Goal: Register for event/course

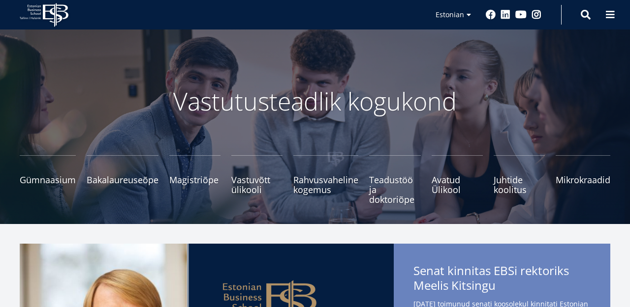
scroll to position [13, 0]
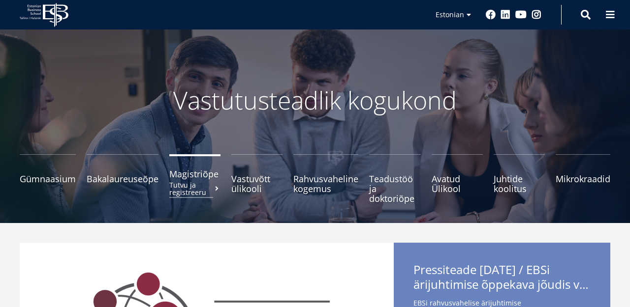
click at [203, 183] on small "Tutvu ja registreeru" at bounding box center [194, 189] width 51 height 15
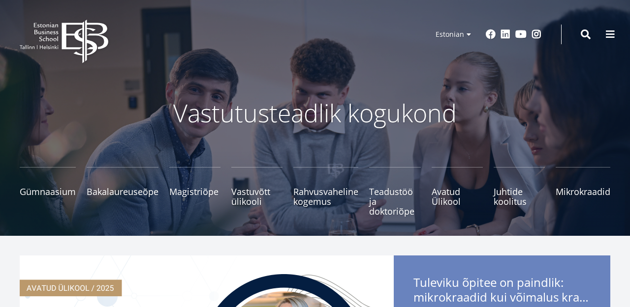
click at [193, 199] on small "Tutvu ja registreeru" at bounding box center [194, 206] width 51 height 15
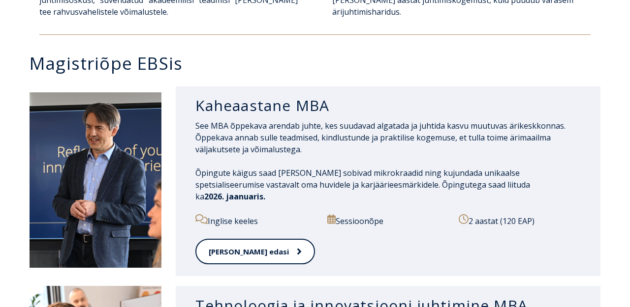
scroll to position [442, 0]
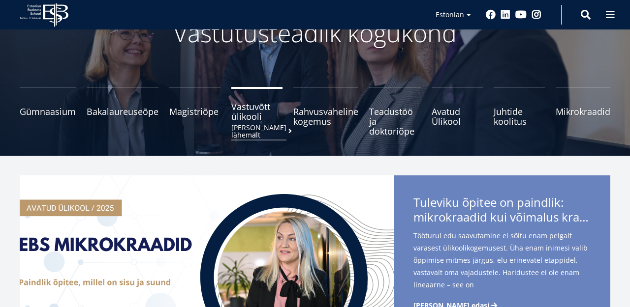
scroll to position [80, 0]
click at [252, 115] on span "Vastuvõtt ülikooli [PERSON_NAME] lähemalt" at bounding box center [256, 112] width 51 height 20
